Goal: Information Seeking & Learning: Learn about a topic

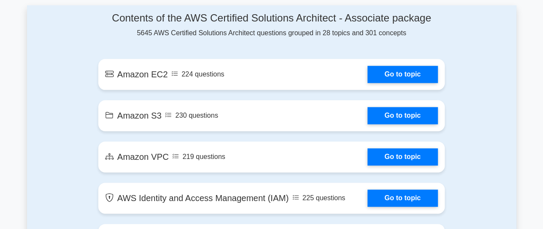
scroll to position [479, 0]
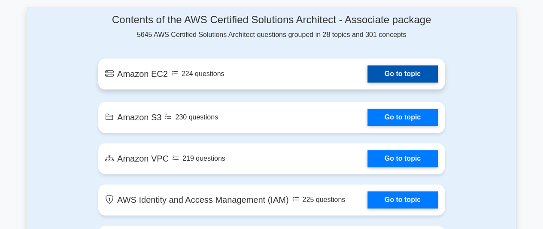
click at [384, 78] on link "Go to topic" at bounding box center [402, 73] width 70 height 17
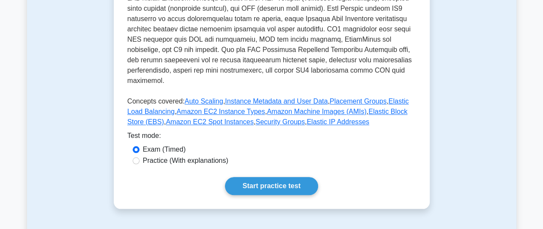
scroll to position [321, 0]
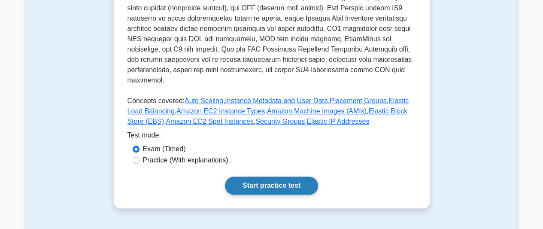
click at [287, 176] on link "Start practice test" at bounding box center [271, 185] width 93 height 18
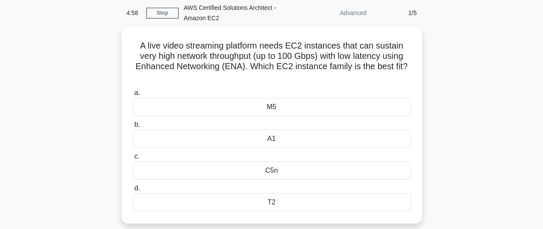
scroll to position [34, 0]
